Goal: Task Accomplishment & Management: Manage account settings

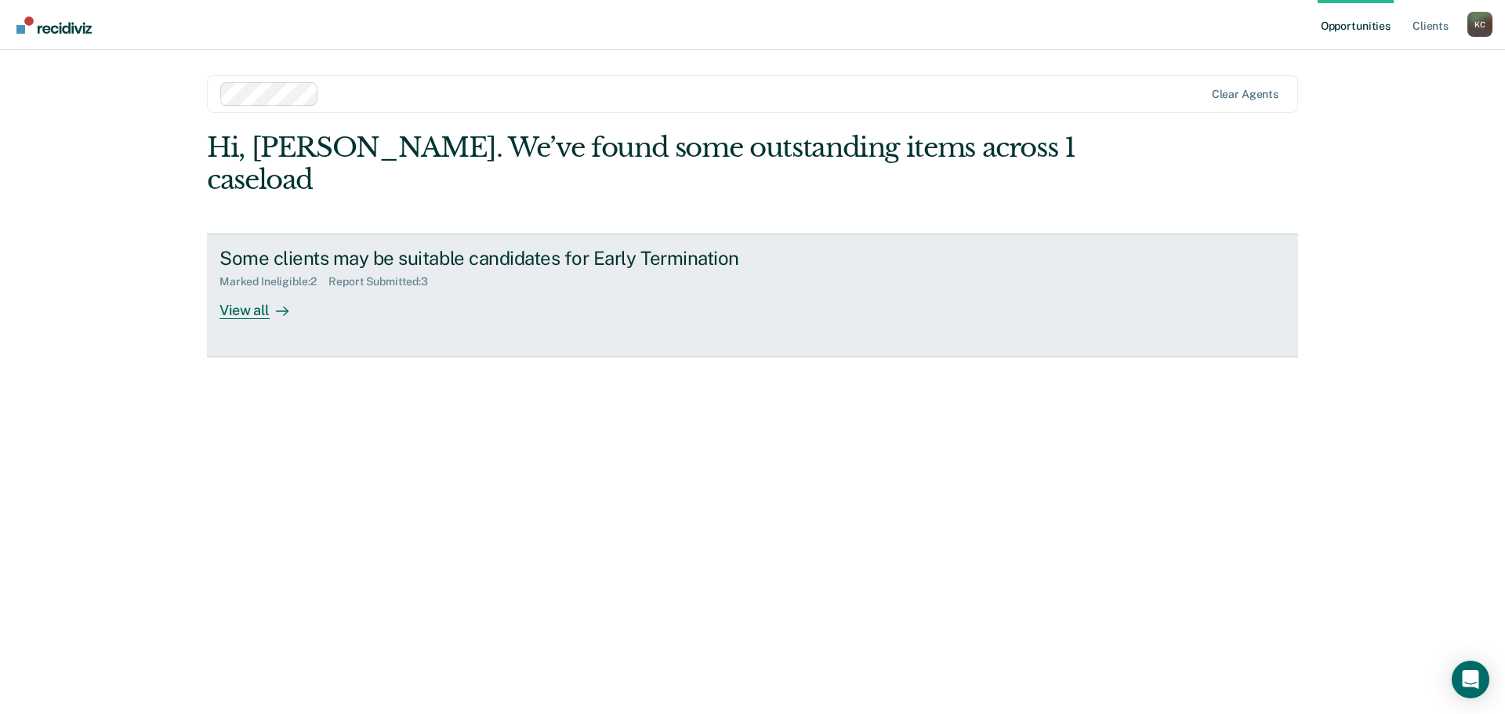
click at [411, 298] on link "Some clients may be suitable candidates for Early Termination Marked Ineligible…" at bounding box center [752, 296] width 1091 height 124
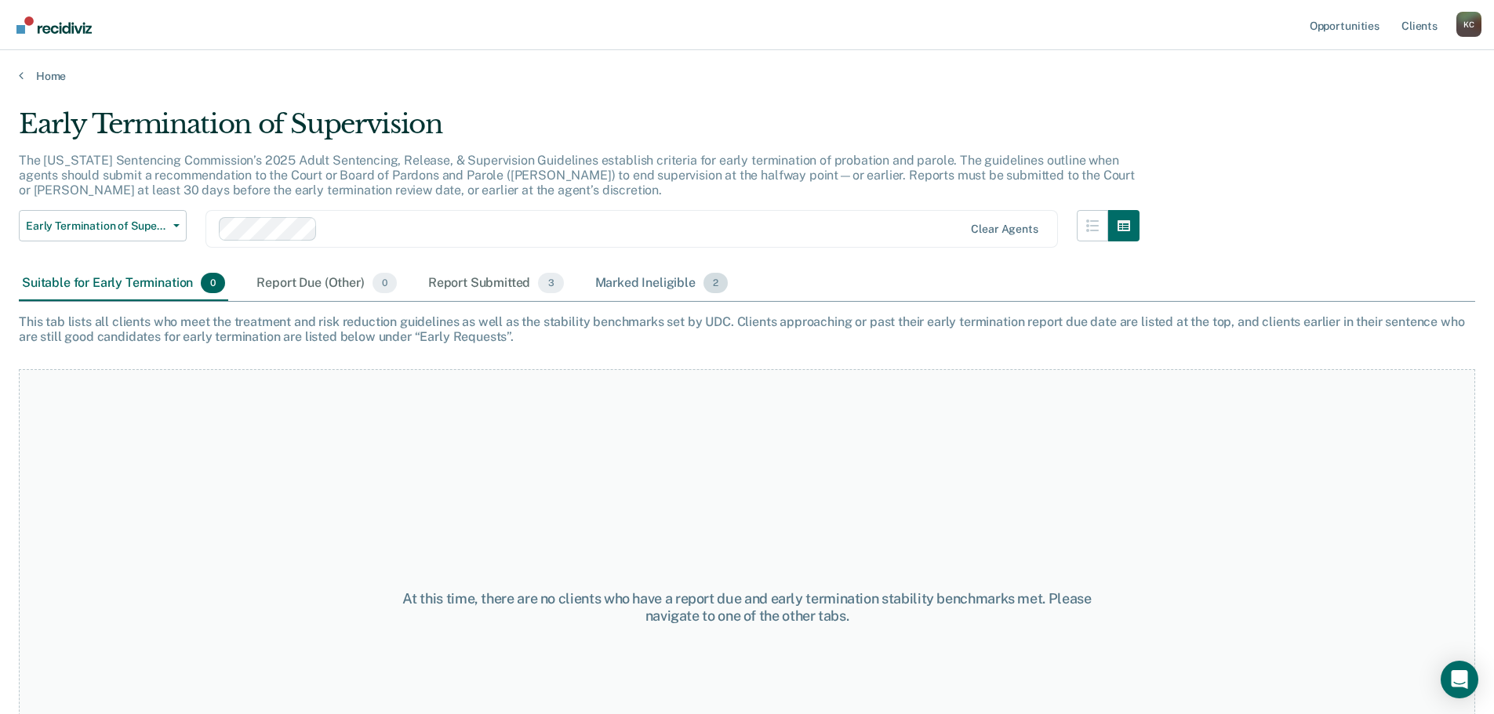
click at [623, 286] on div "Marked Ineligible 2" at bounding box center [662, 284] width 140 height 34
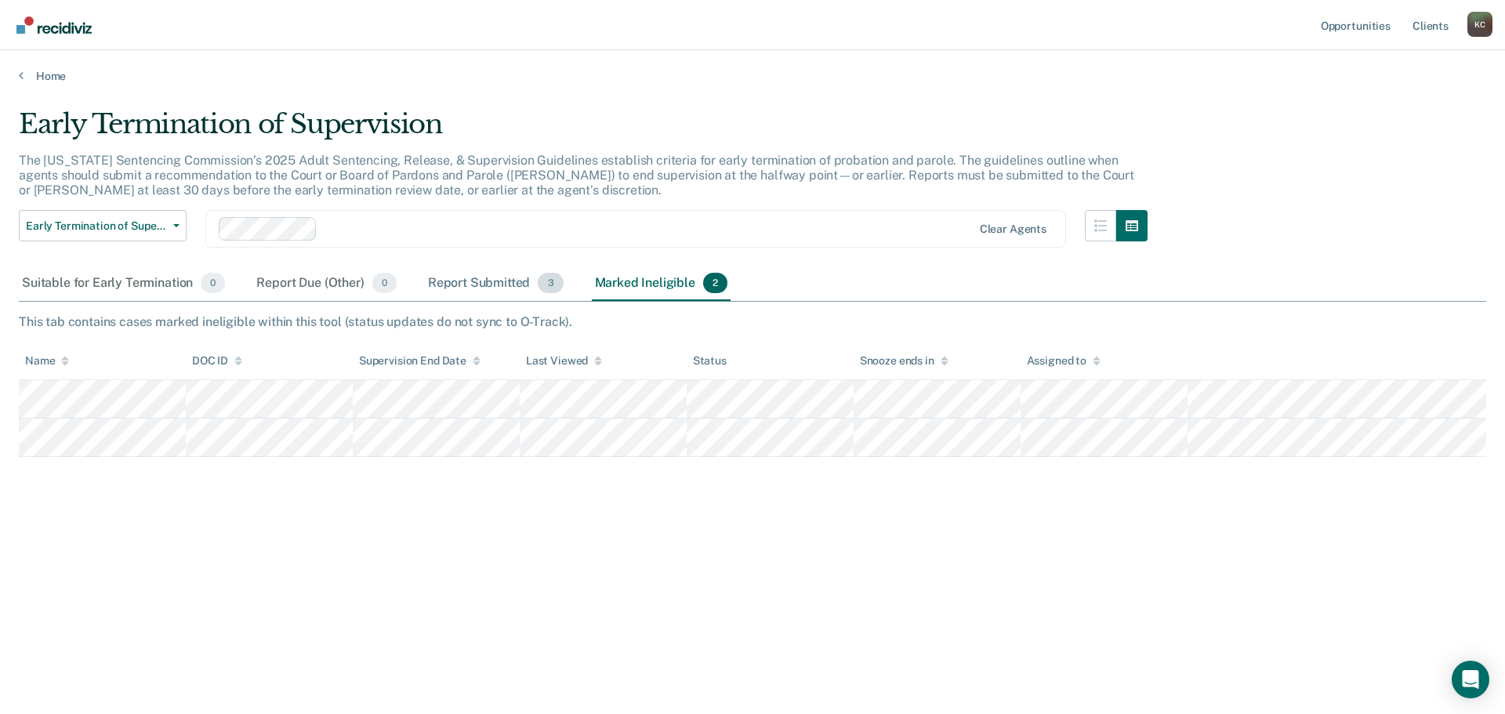
click at [503, 281] on div "Report Submitted 3" at bounding box center [496, 284] width 142 height 34
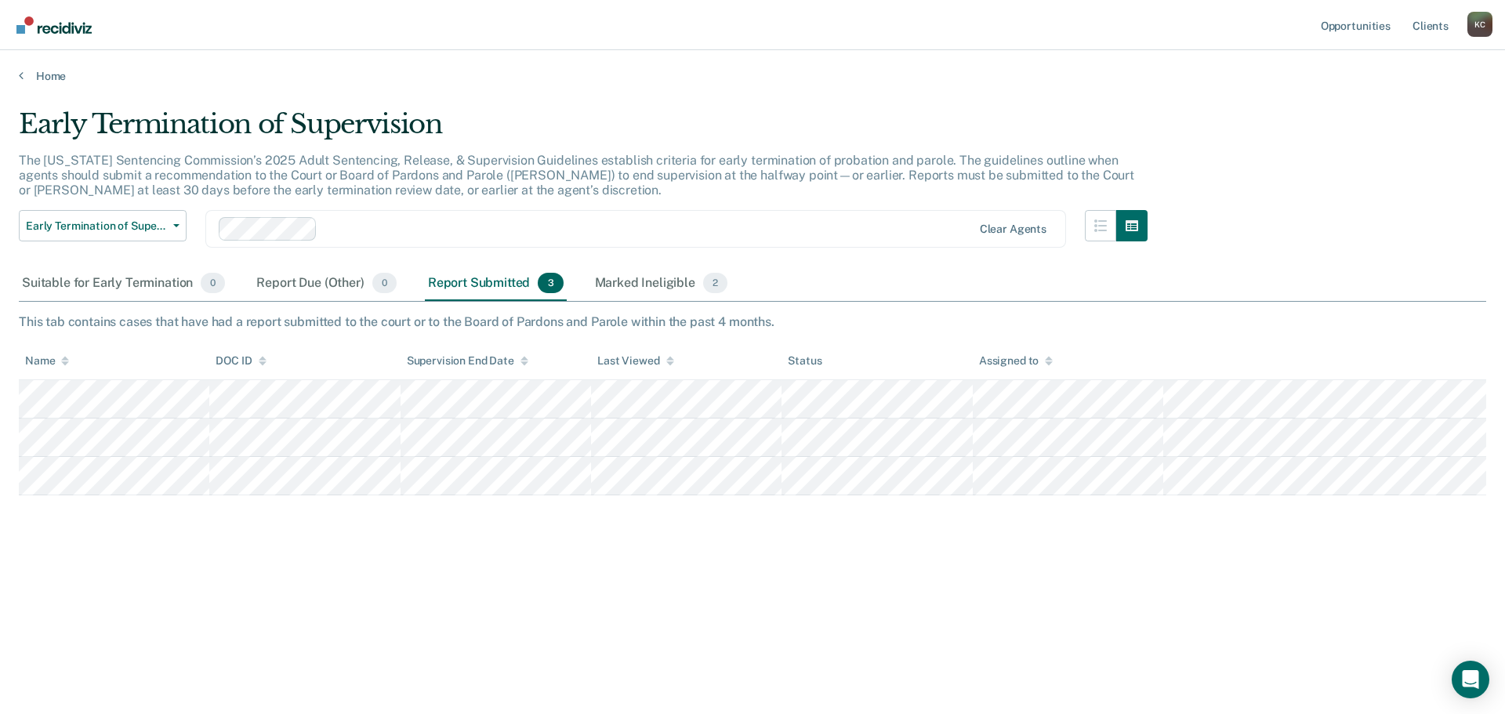
click at [488, 283] on div "Report Submitted 3" at bounding box center [496, 284] width 142 height 34
